Goal: Book appointment/travel/reservation

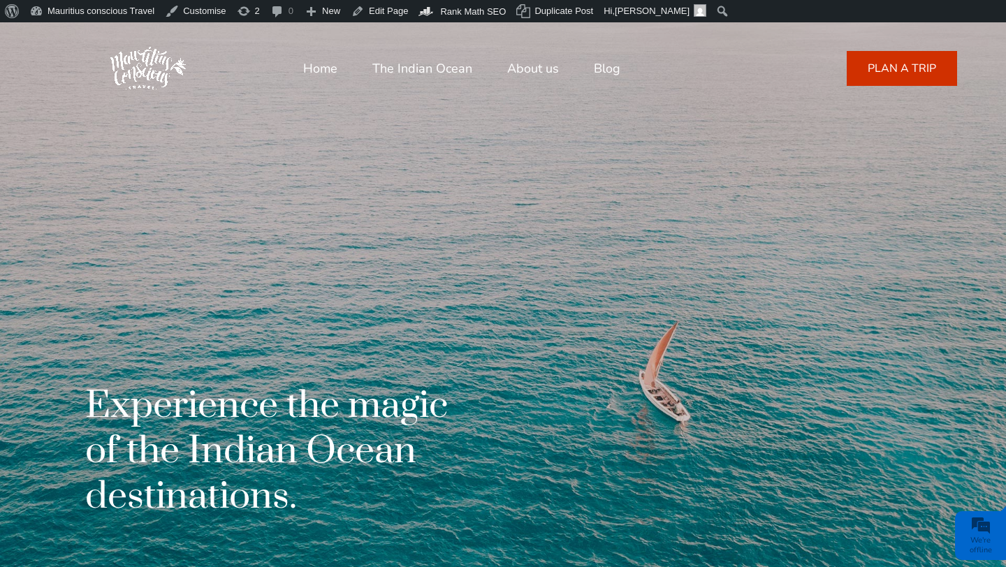
click at [883, 67] on link "PLAN A TRIP" at bounding box center [902, 68] width 110 height 35
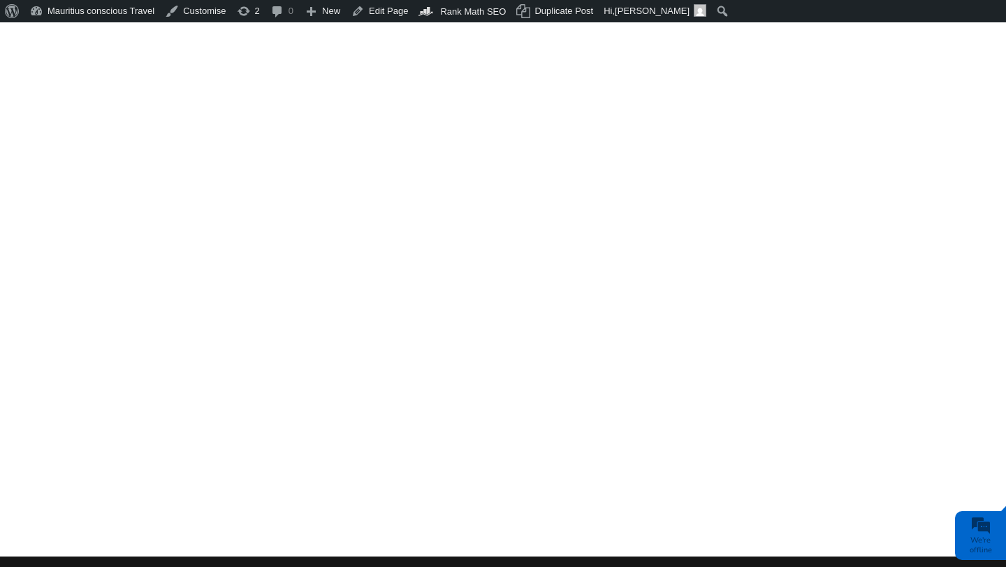
scroll to position [932, 0]
